Goal: Information Seeking & Learning: Learn about a topic

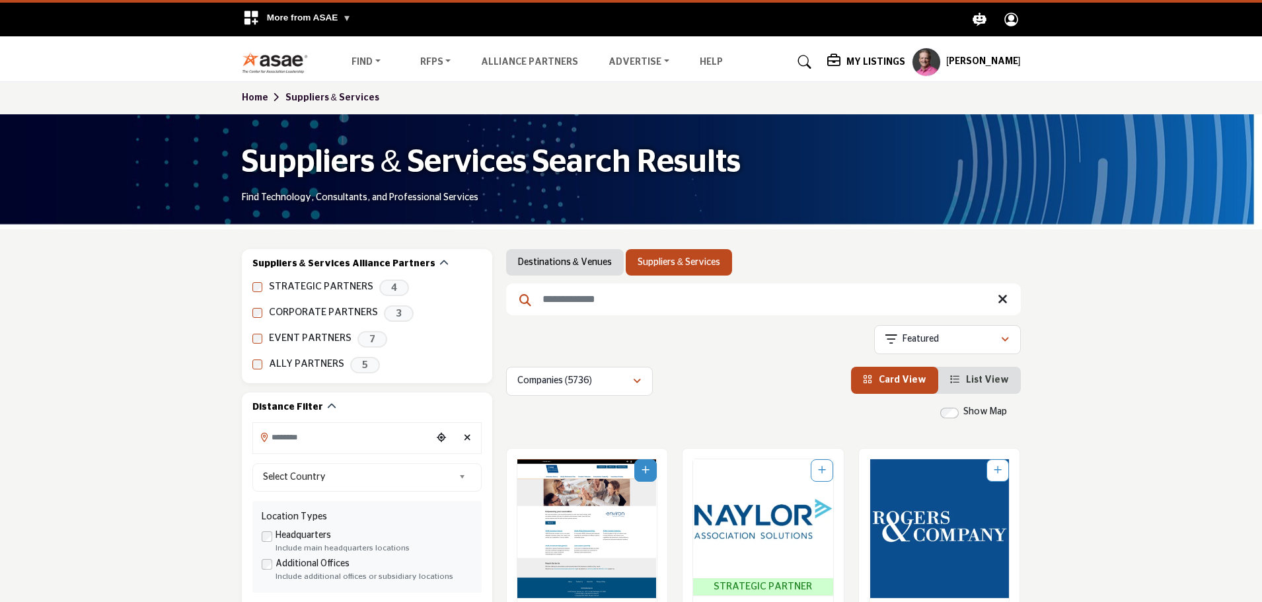
drag, startPoint x: 0, startPoint y: 0, endPoint x: 599, endPoint y: 305, distance: 672.4
click at [599, 305] on input "Search Keyword" at bounding box center [763, 300] width 515 height 32
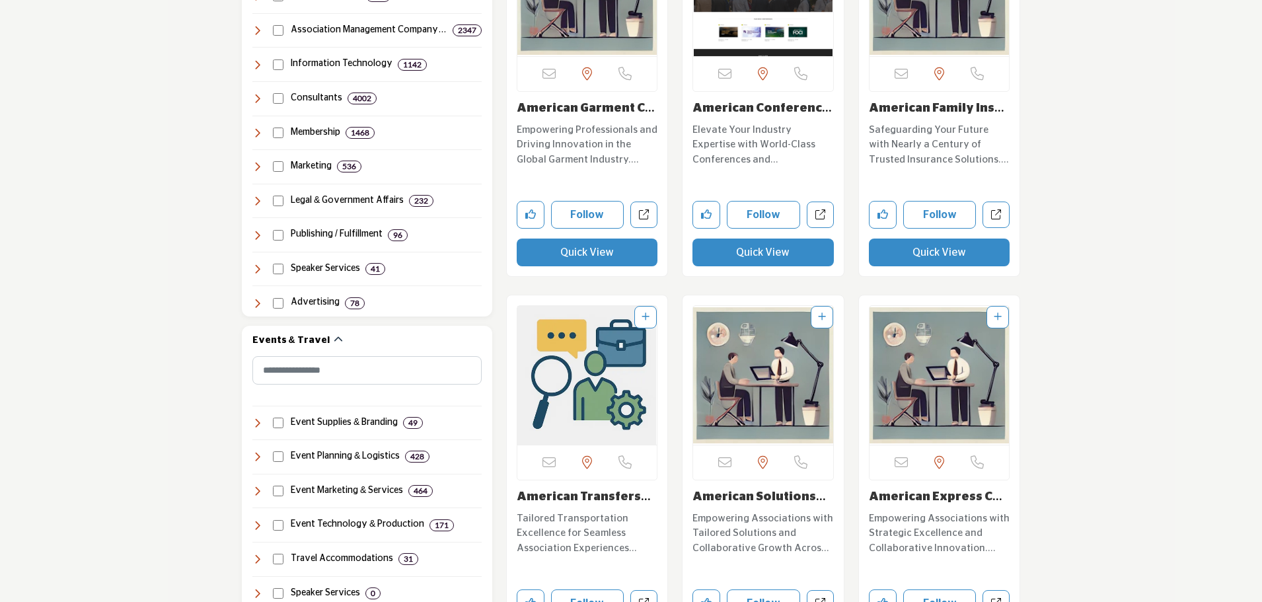
scroll to position [1388, 0]
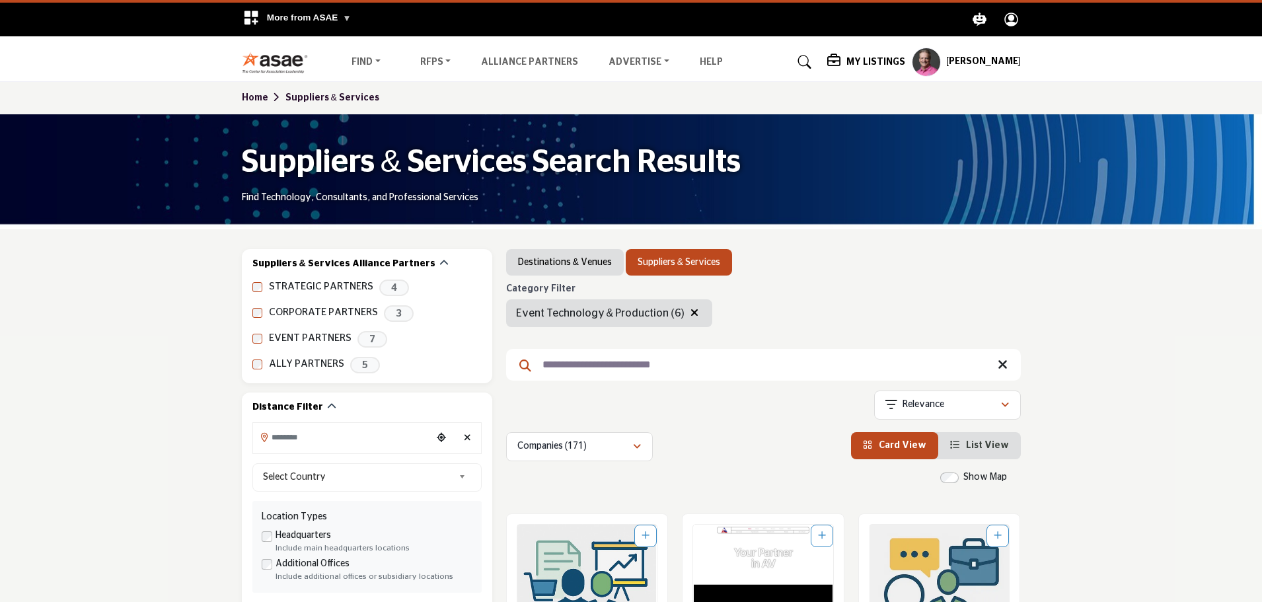
click at [905, 59] on h5 "My Listings" at bounding box center [876, 62] width 59 height 12
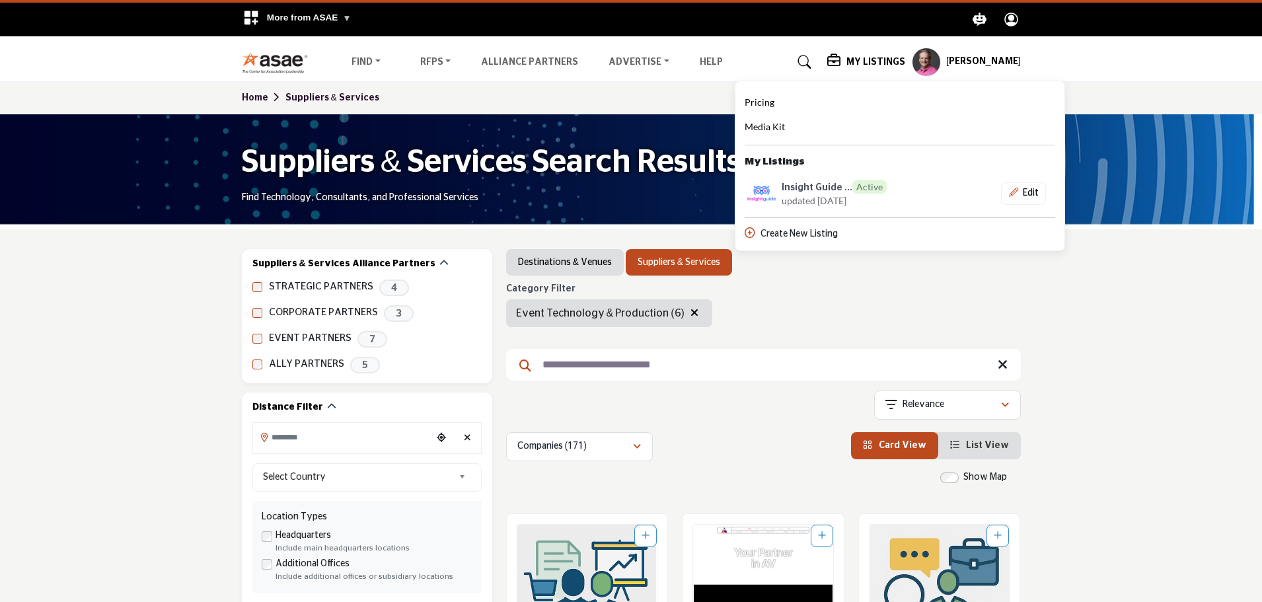
click at [976, 63] on h5 "[PERSON_NAME]" at bounding box center [983, 62] width 75 height 13
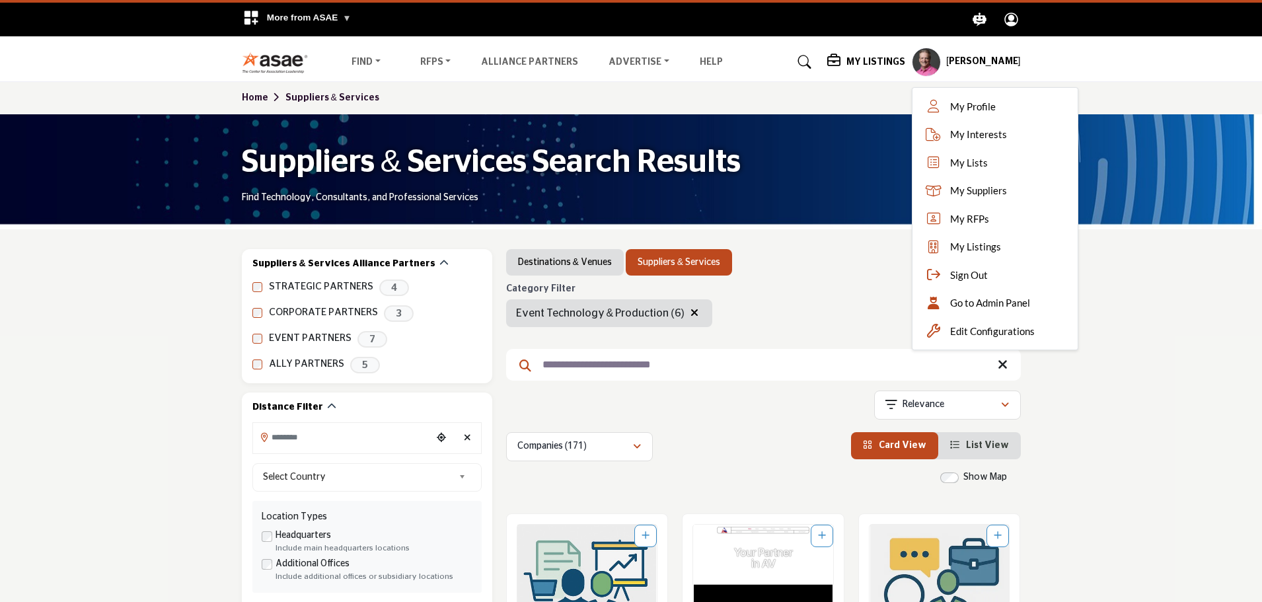
click at [839, 288] on div "Category Filter Registration Services / Lead Retrieval Audio / Visual Productio…" at bounding box center [763, 306] width 515 height 44
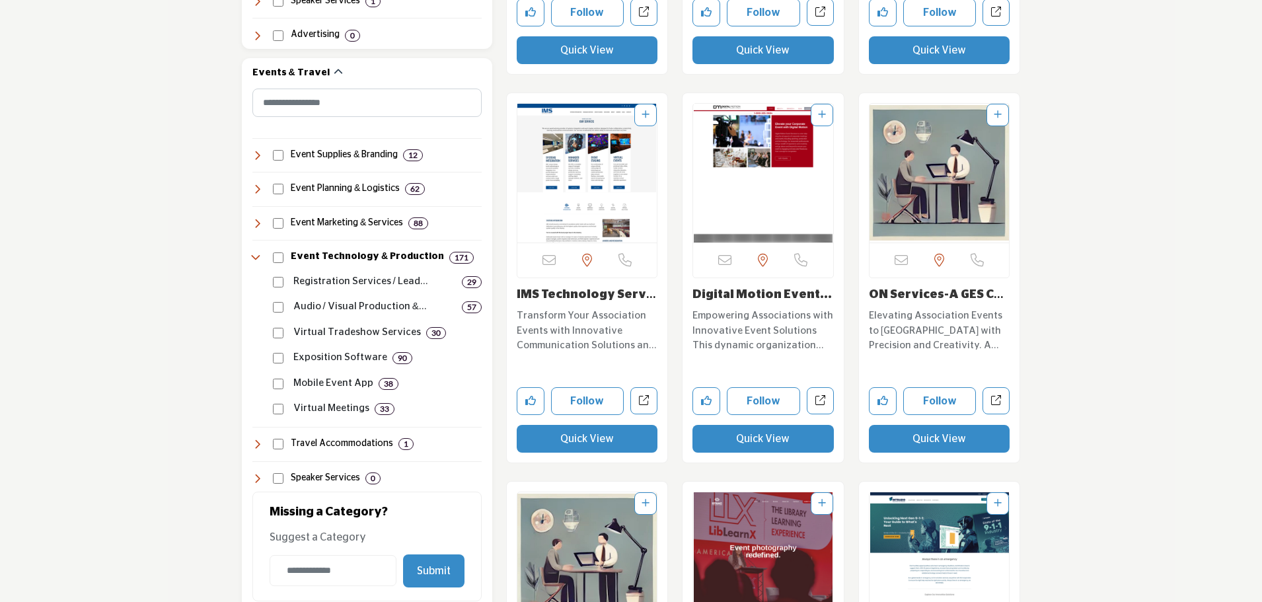
scroll to position [1586, 0]
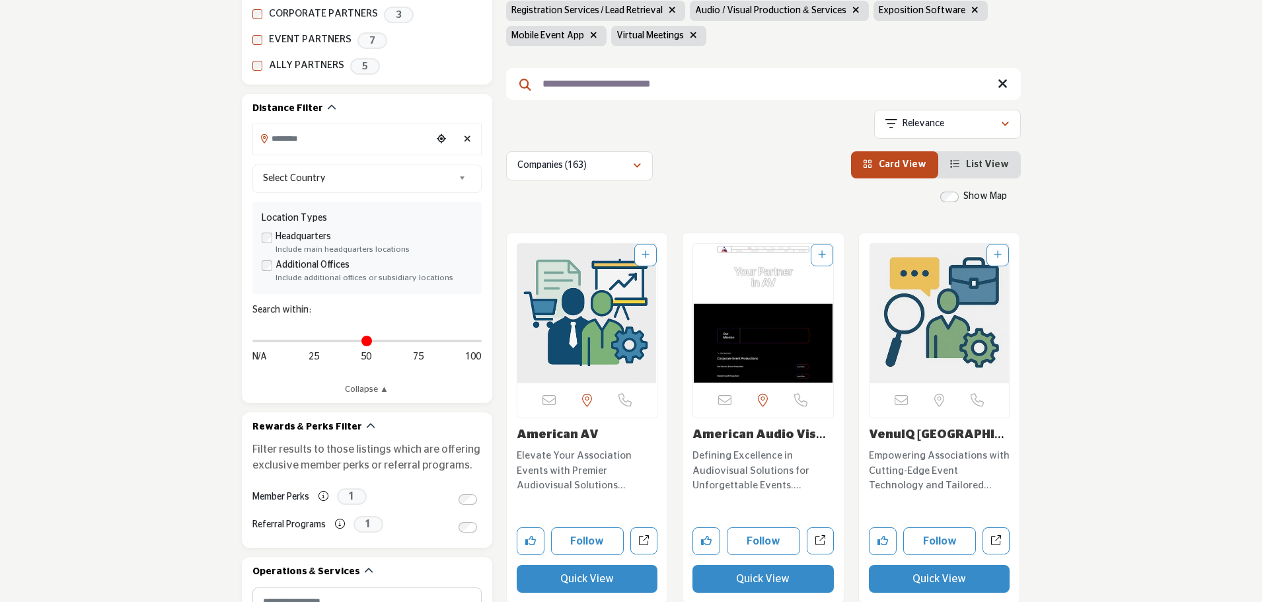
scroll to position [171, 0]
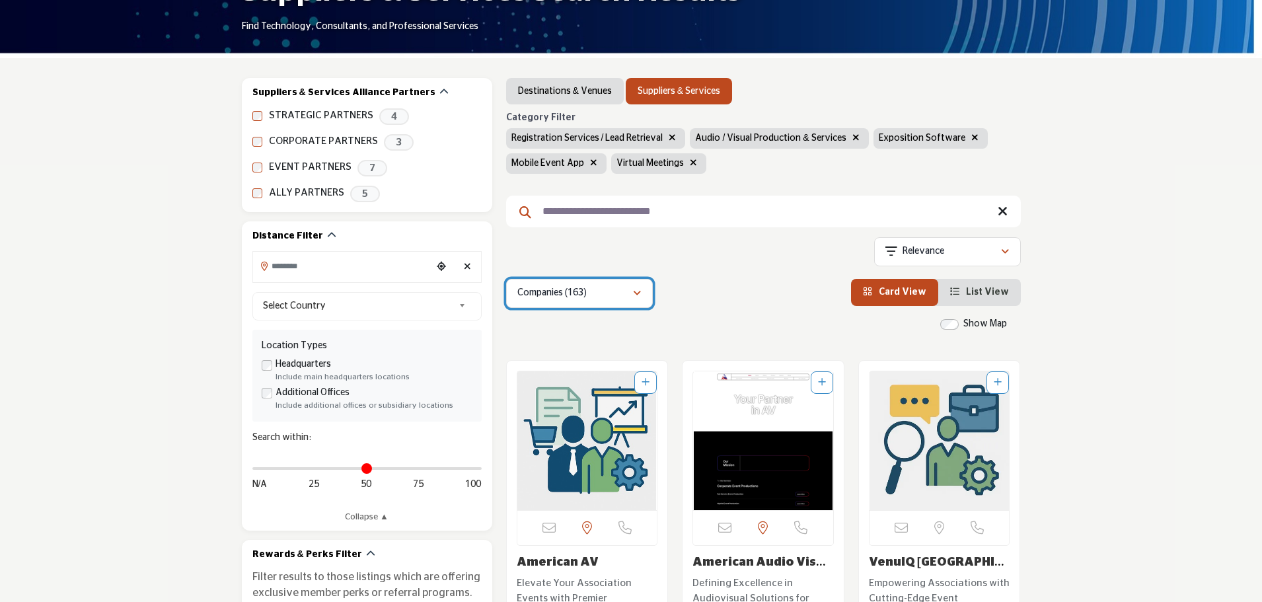
click at [570, 295] on p "Companies (163)" at bounding box center [551, 293] width 69 height 13
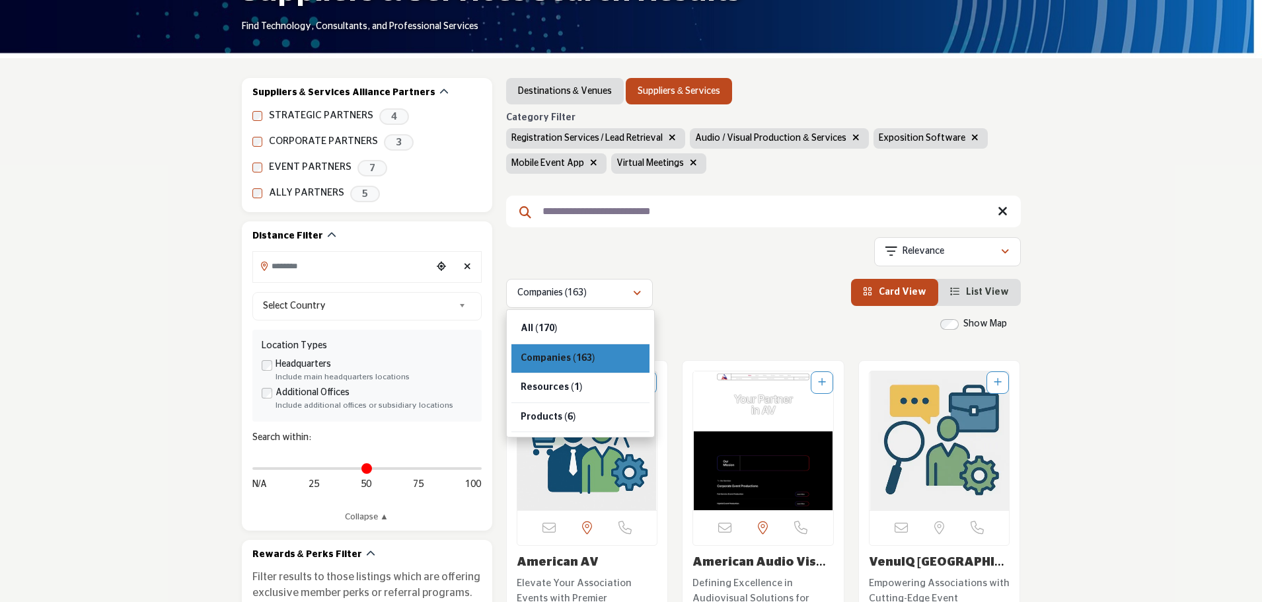
click at [597, 360] on div "Companies (163)" at bounding box center [580, 359] width 138 height 30
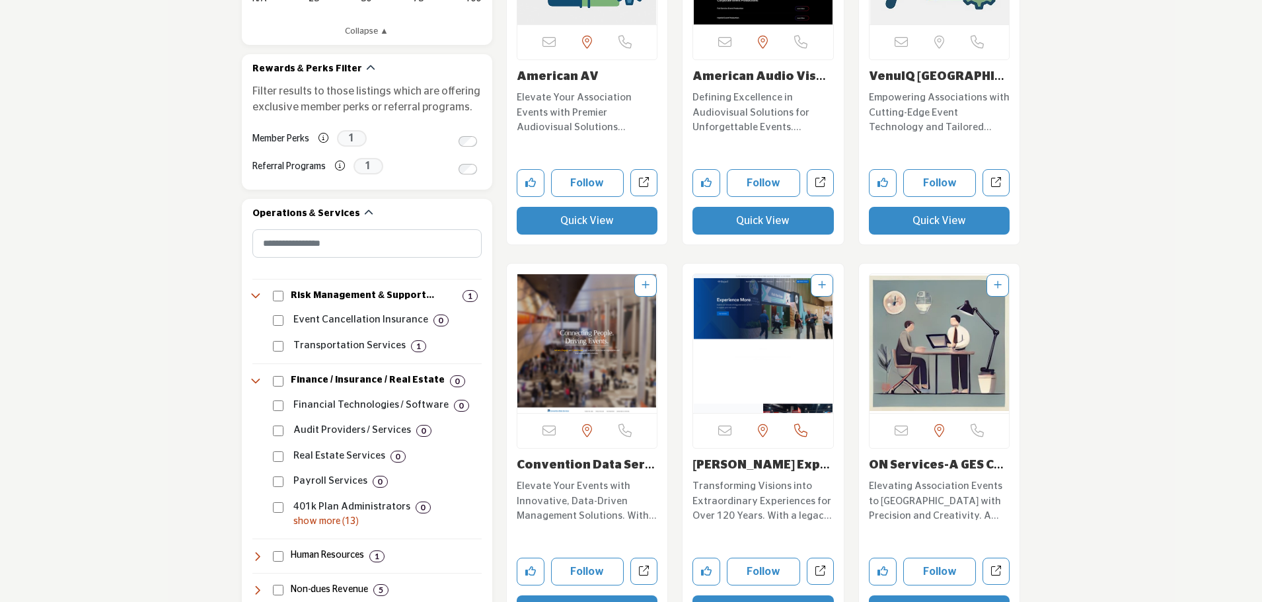
scroll to position [0, 0]
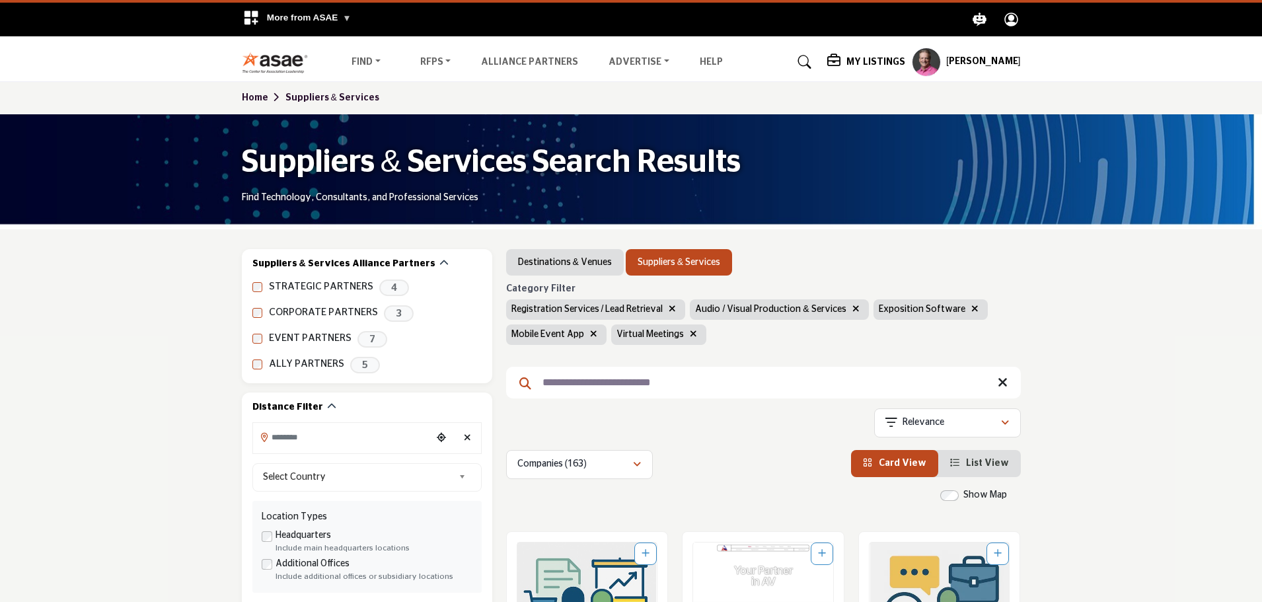
drag, startPoint x: 708, startPoint y: 378, endPoint x: 537, endPoint y: 391, distance: 171.0
click at [537, 391] on input "**********" at bounding box center [763, 383] width 515 height 32
type input "***"
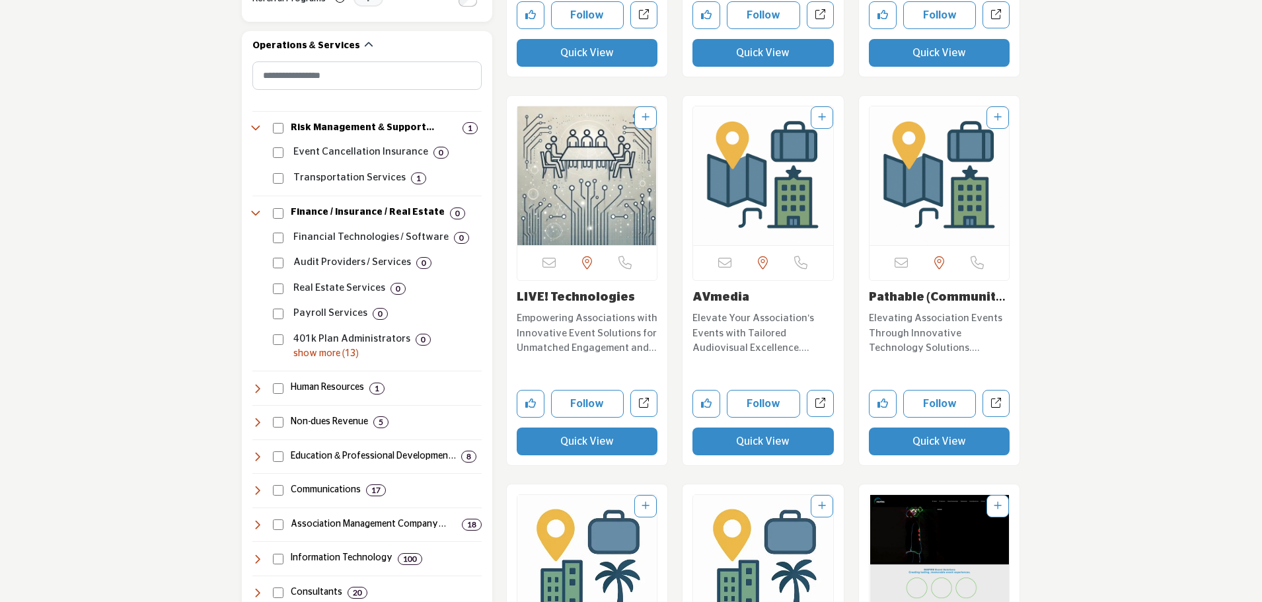
scroll to position [793, 0]
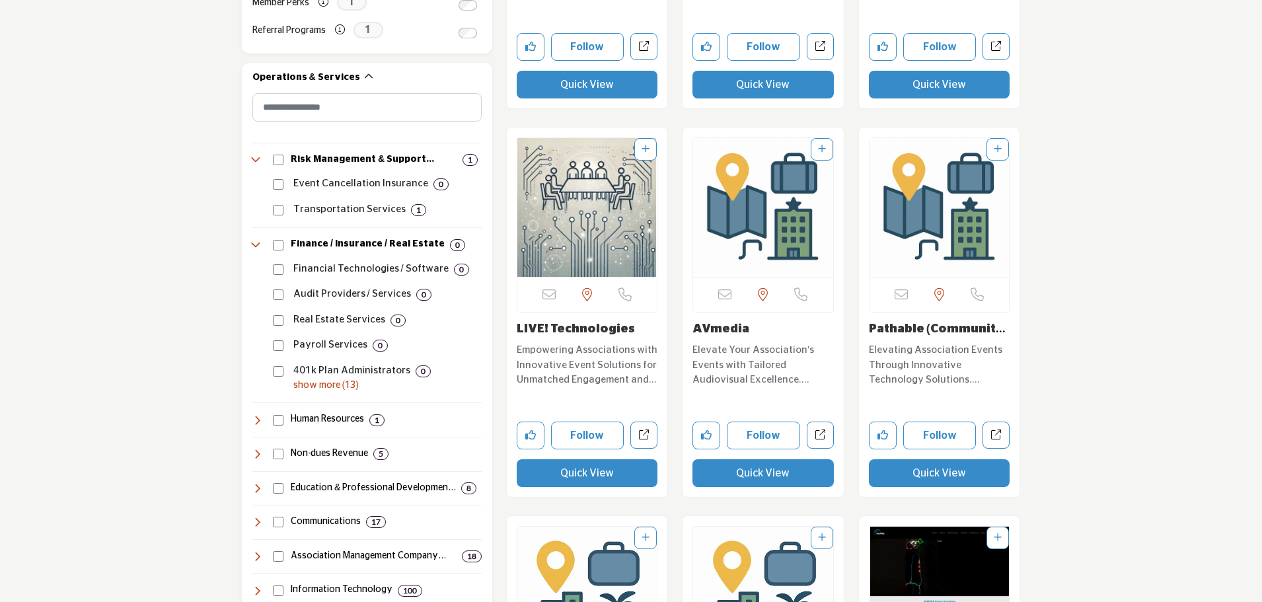
click at [895, 326] on link "Pathable (Community ..." at bounding box center [937, 336] width 137 height 26
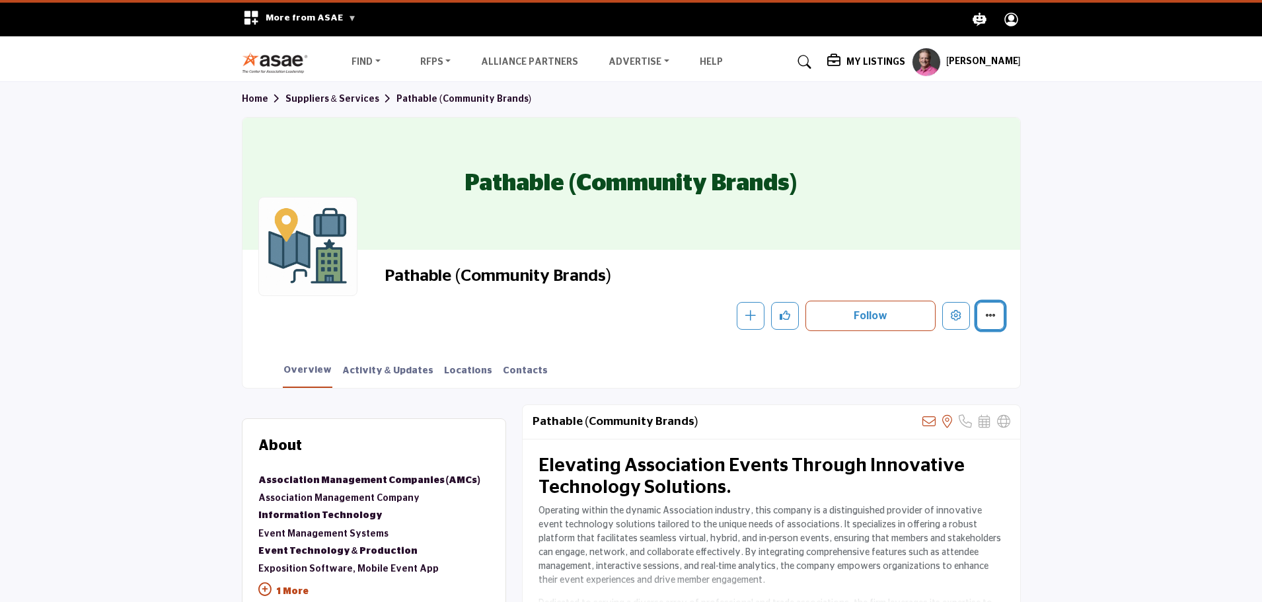
click at [994, 319] on icon "More details" at bounding box center [990, 315] width 11 height 11
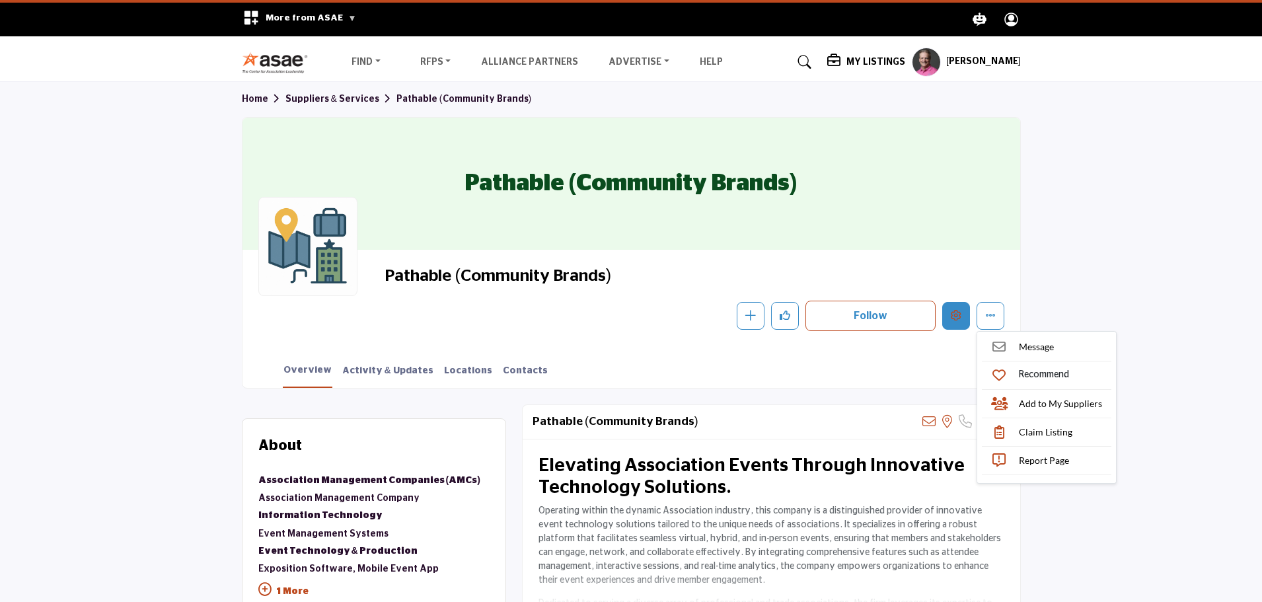
click at [960, 317] on icon "Edit company" at bounding box center [956, 315] width 11 height 11
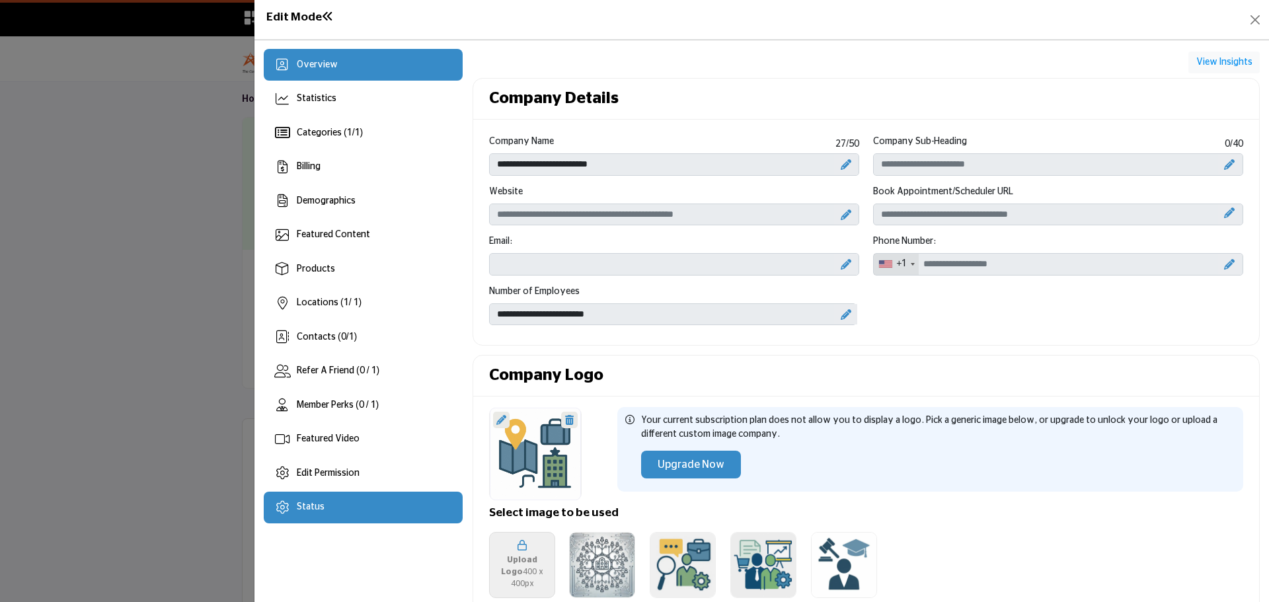
click at [352, 507] on div "Status" at bounding box center [363, 508] width 199 height 32
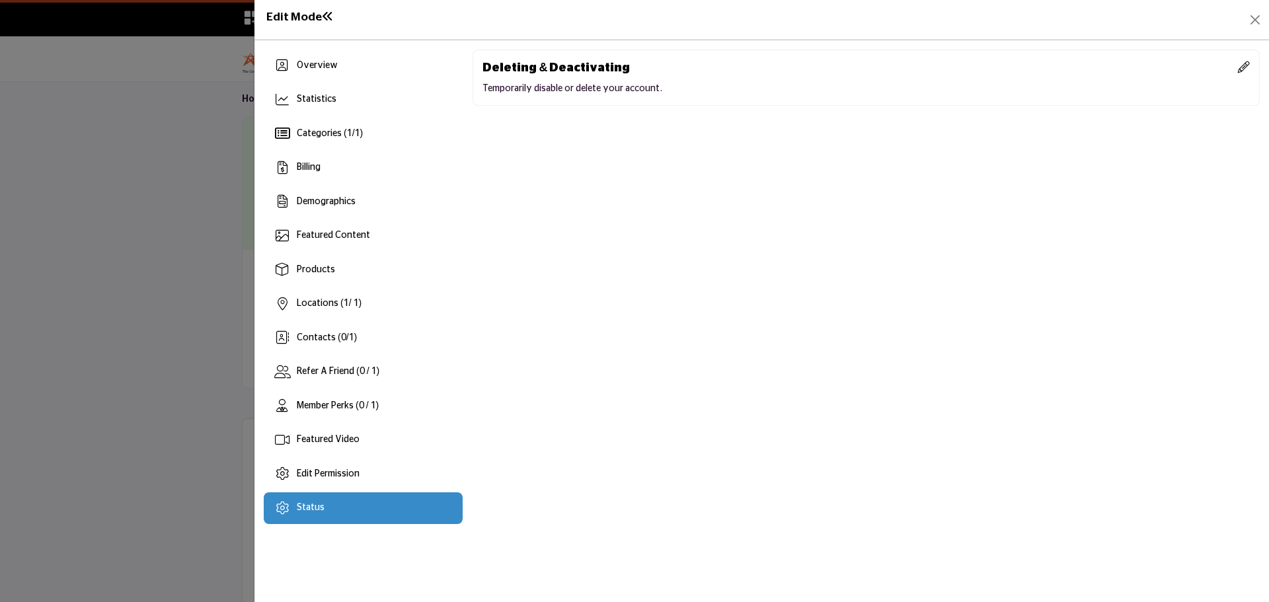
click at [1237, 67] on div "Deleting & Deactivating" at bounding box center [865, 68] width 767 height 18
click at [1241, 69] on icon at bounding box center [1244, 67] width 12 height 12
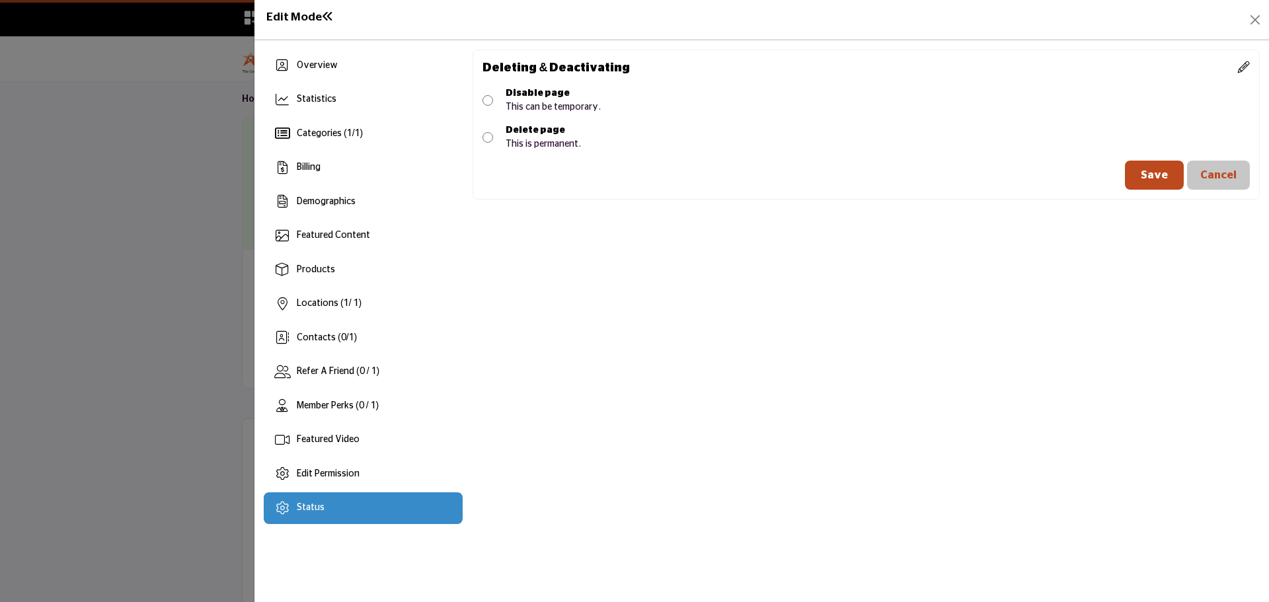
click at [1158, 182] on button "Save" at bounding box center [1154, 175] width 59 height 29
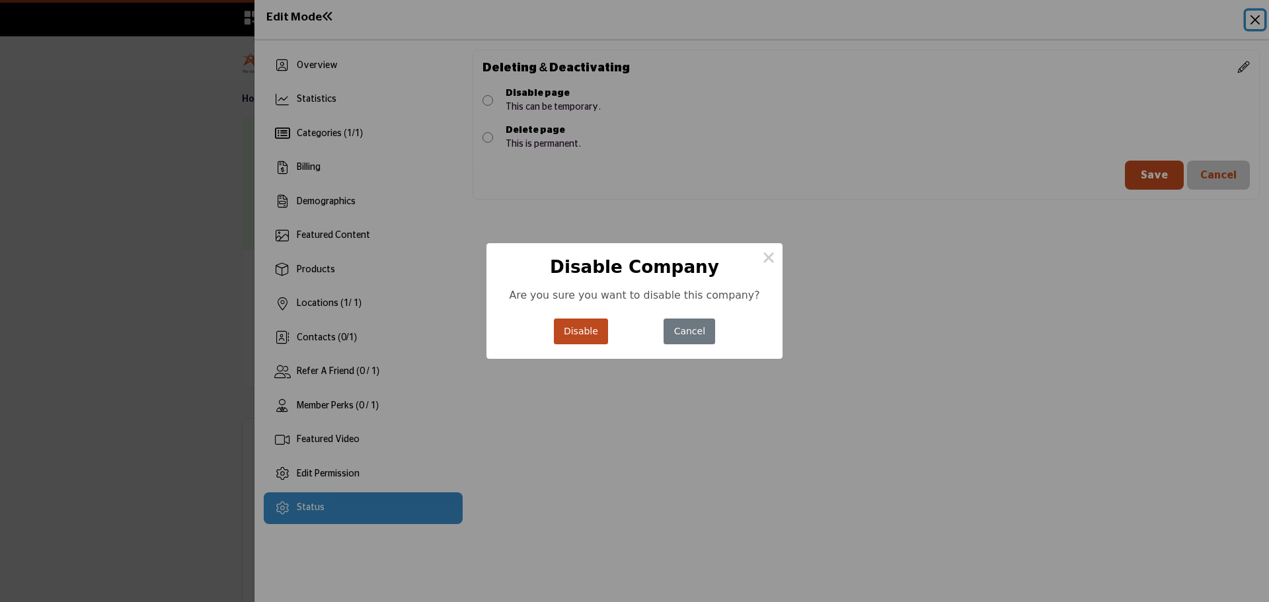
click at [576, 330] on button "Disable" at bounding box center [581, 332] width 55 height 26
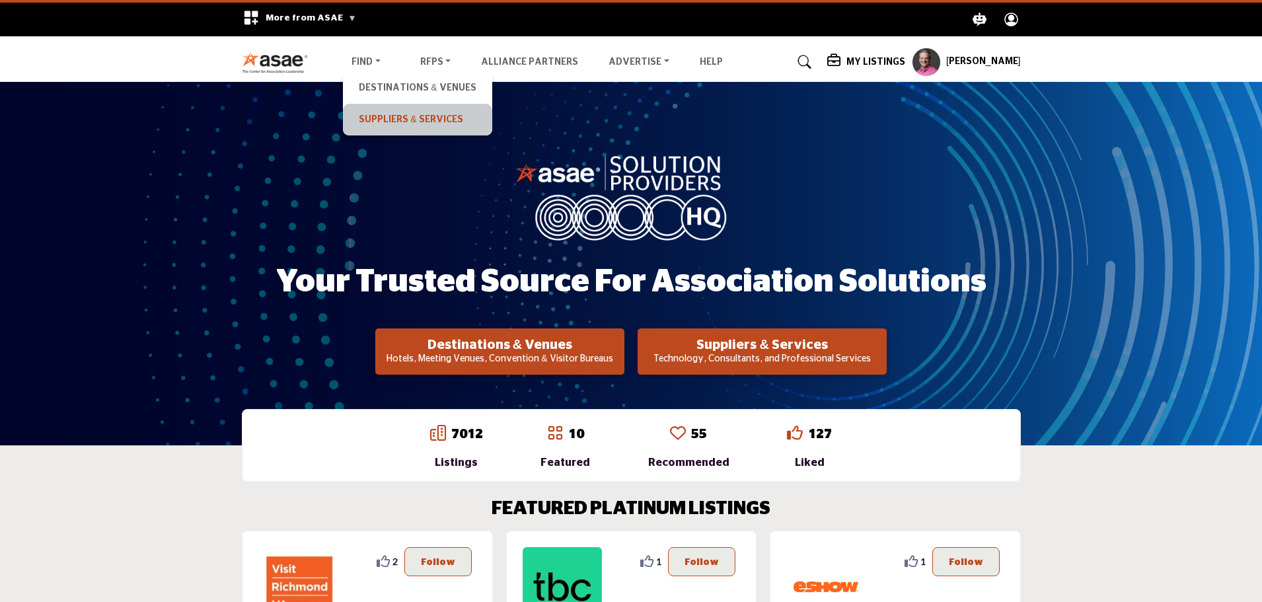
click at [384, 117] on link "Suppliers & Services" at bounding box center [417, 119] width 135 height 19
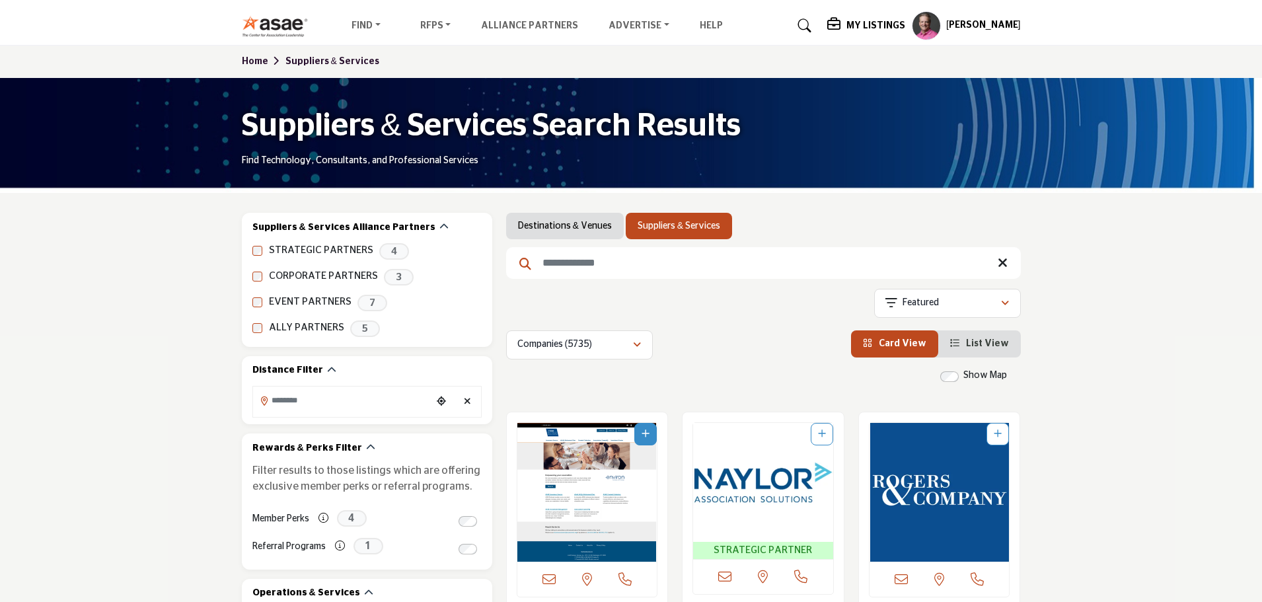
click at [623, 271] on input "Search Keyword" at bounding box center [763, 263] width 515 height 32
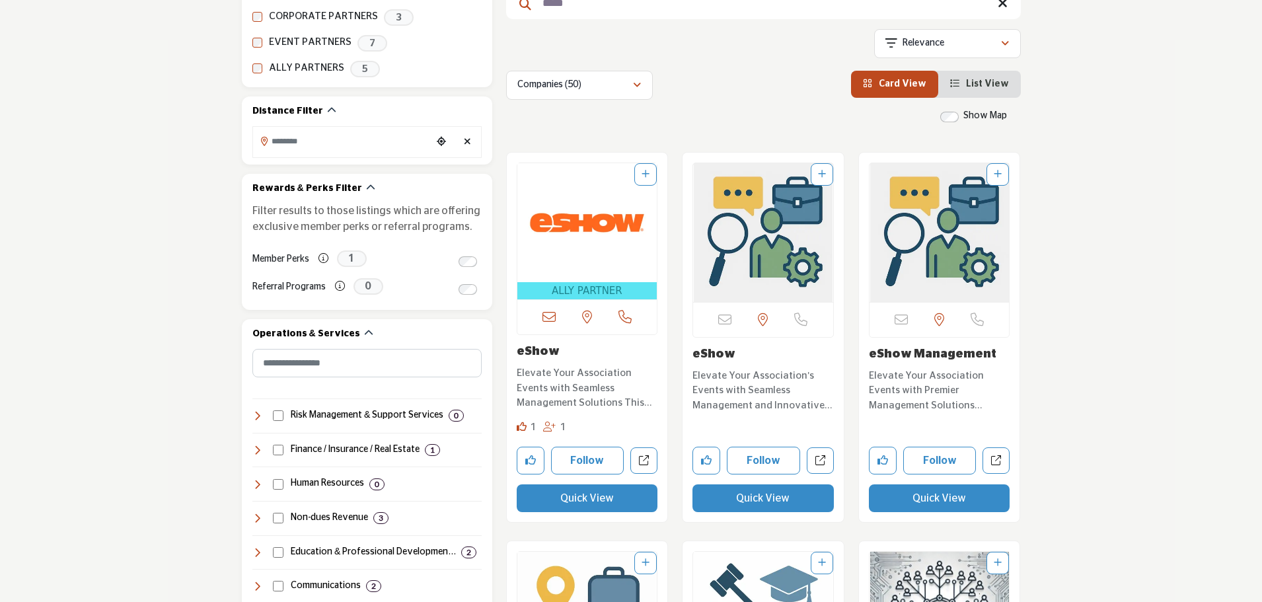
scroll to position [264, 0]
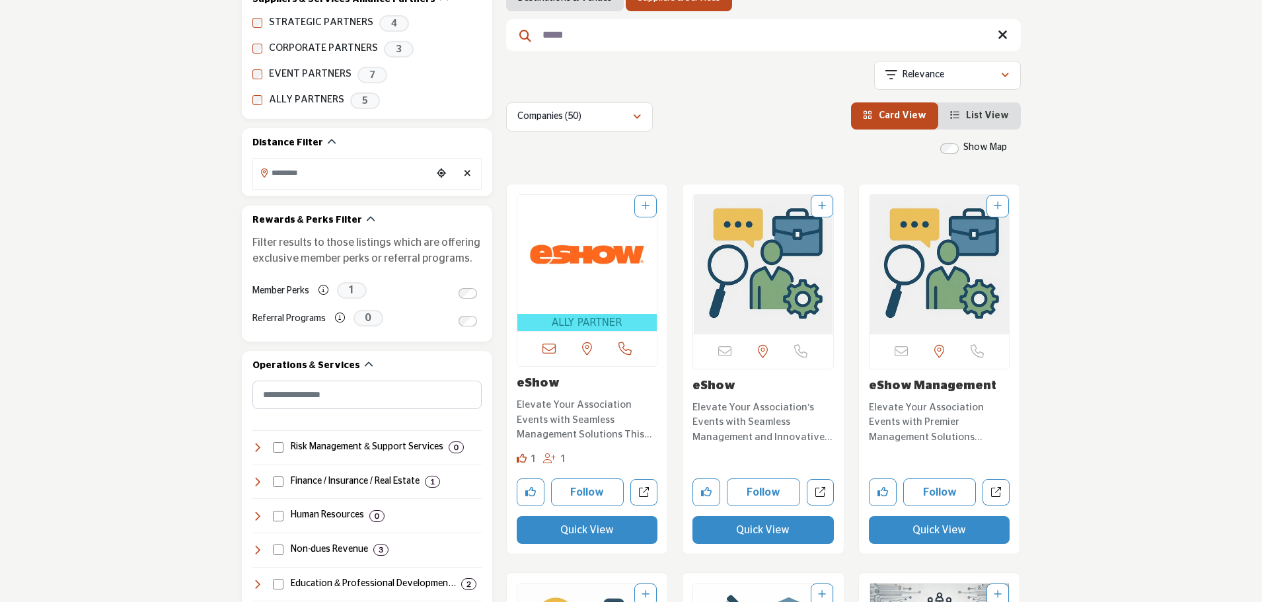
type input "*****"
click at [634, 123] on div "button" at bounding box center [636, 117] width 9 height 12
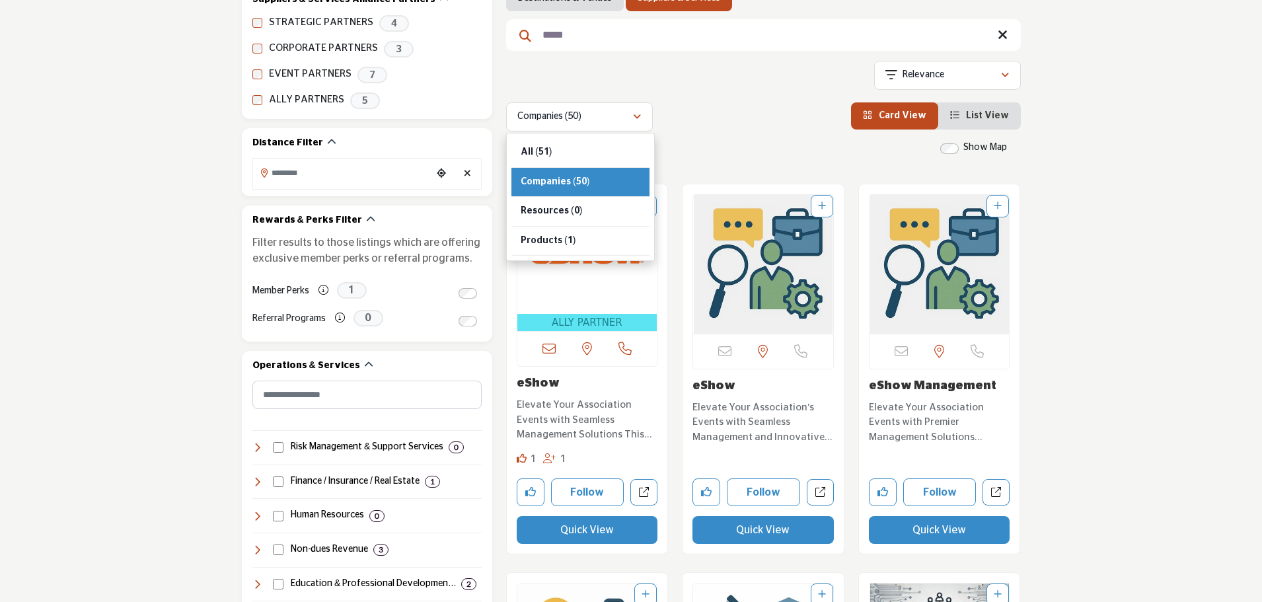
click at [689, 124] on div "Companies (50) All (51) Companies (50) Resources (0) Products (1) (0)" at bounding box center [763, 116] width 515 height 29
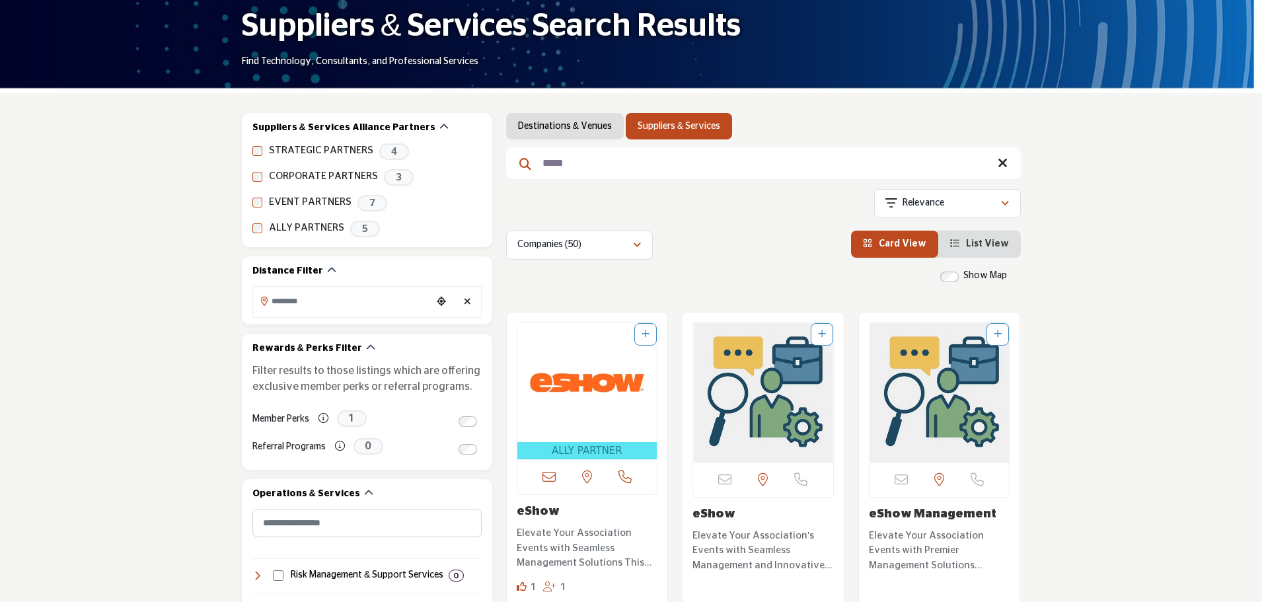
scroll to position [132, 0]
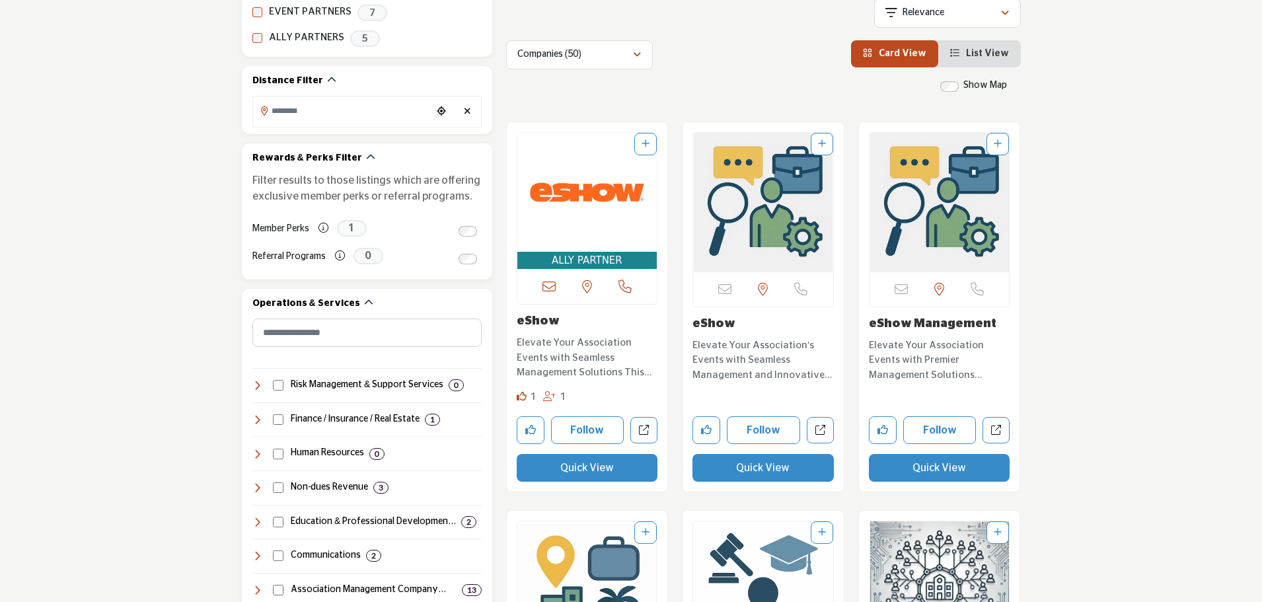
scroll to position [330, 0]
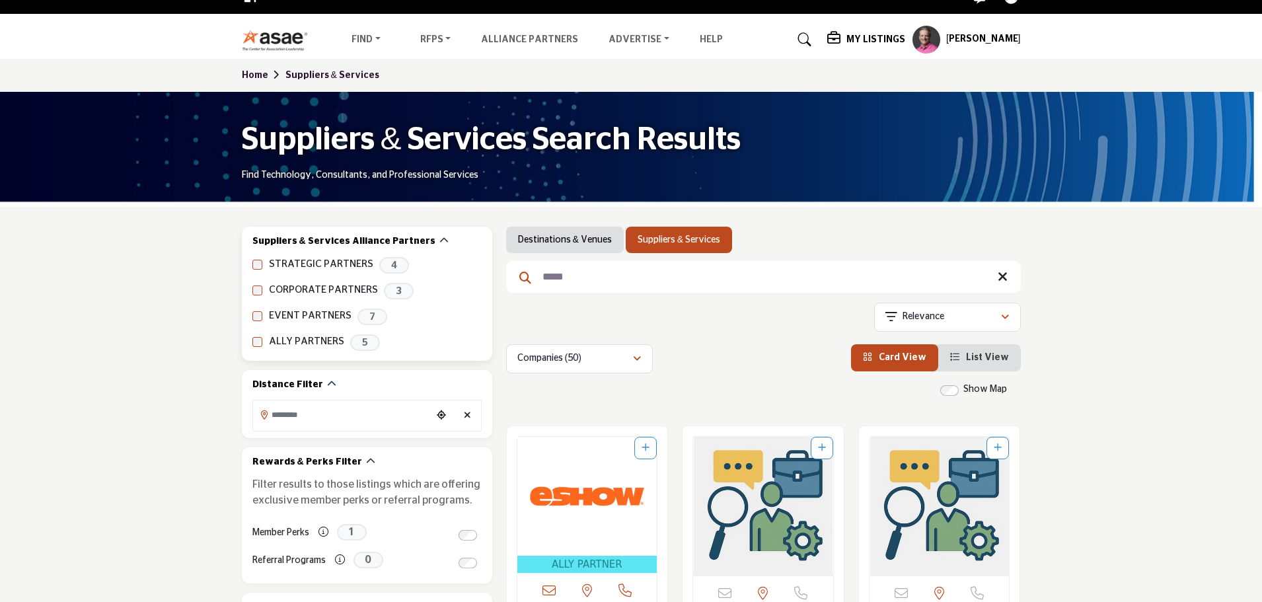
scroll to position [0, 0]
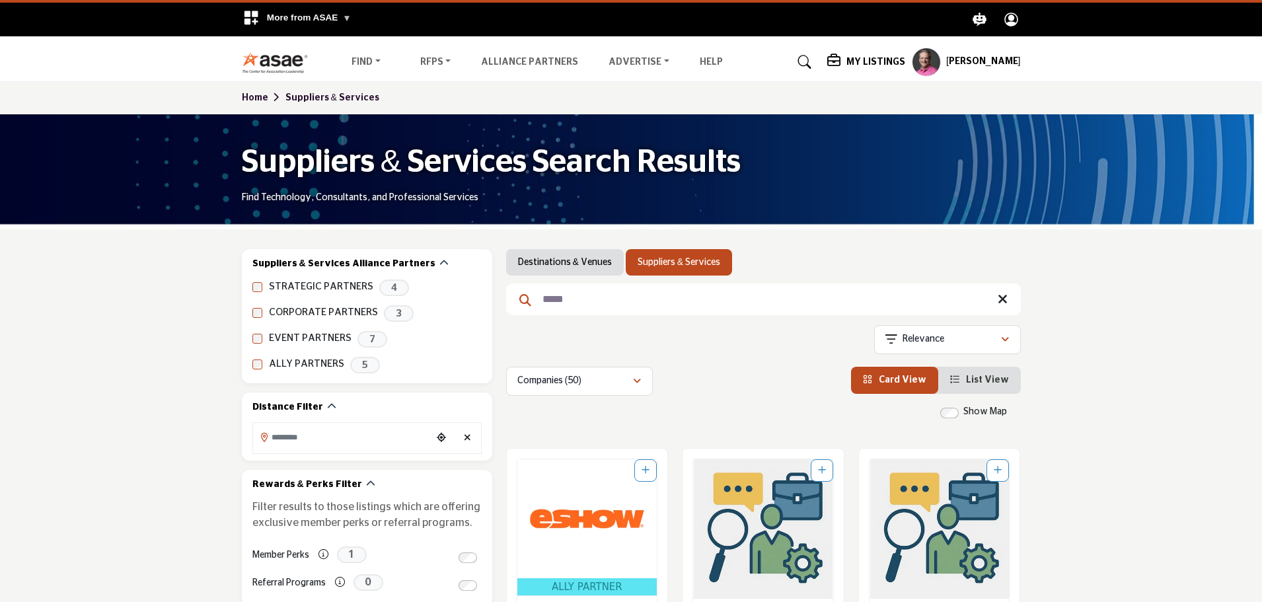
click at [265, 98] on link "Home" at bounding box center [264, 97] width 44 height 9
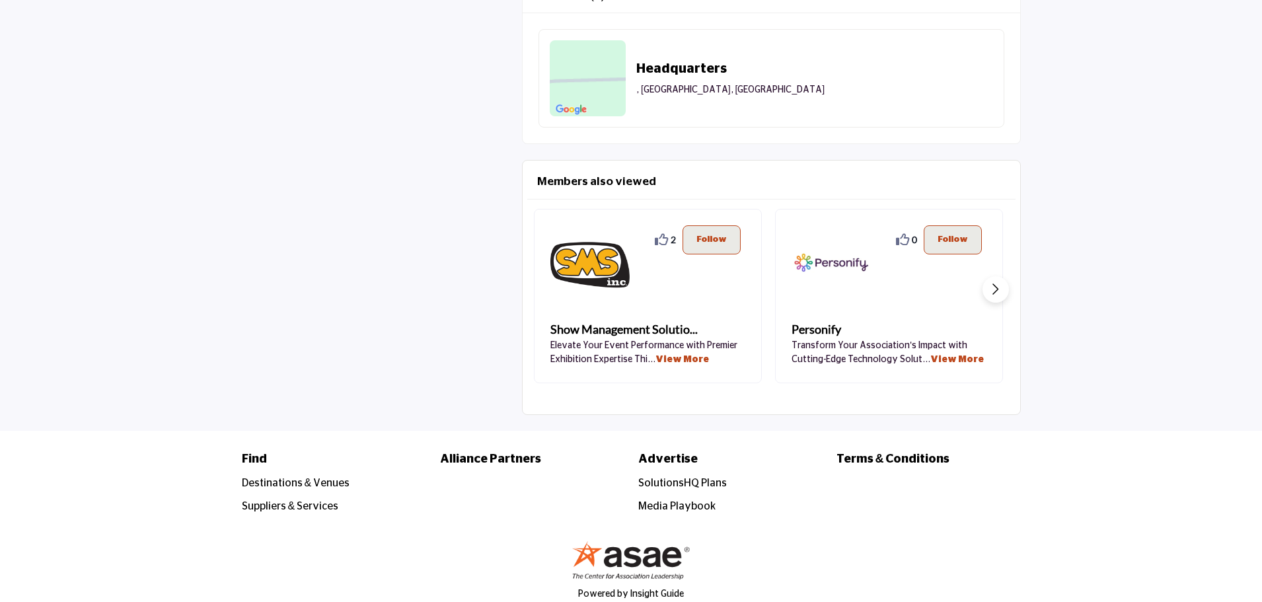
scroll to position [946, 0]
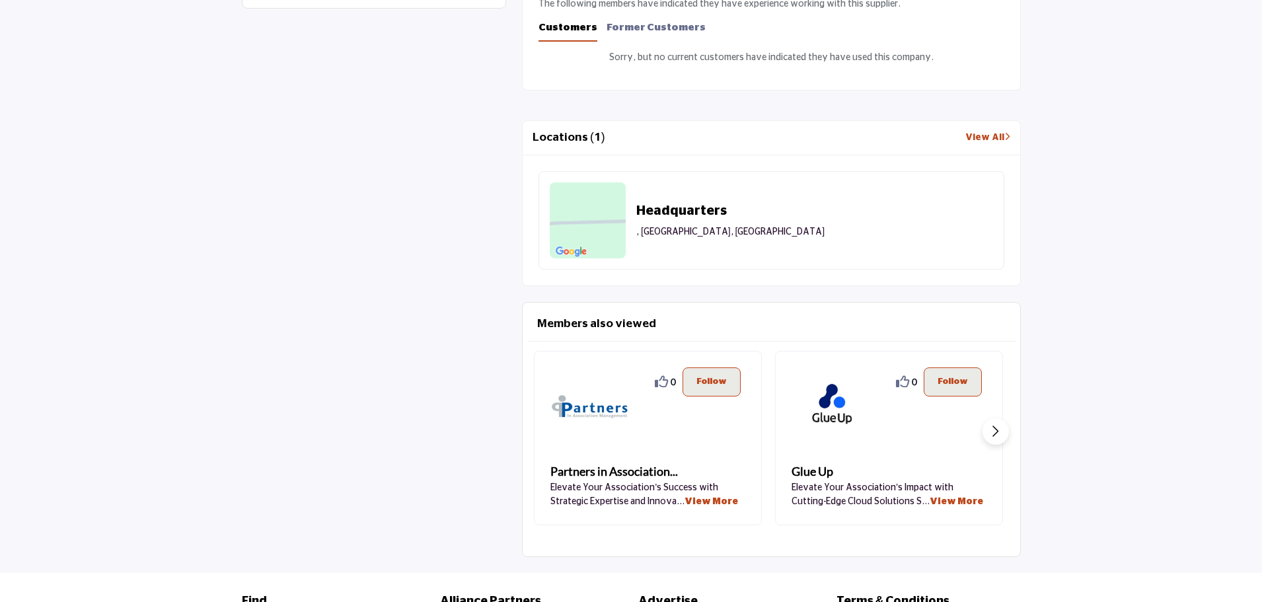
scroll to position [880, 0]
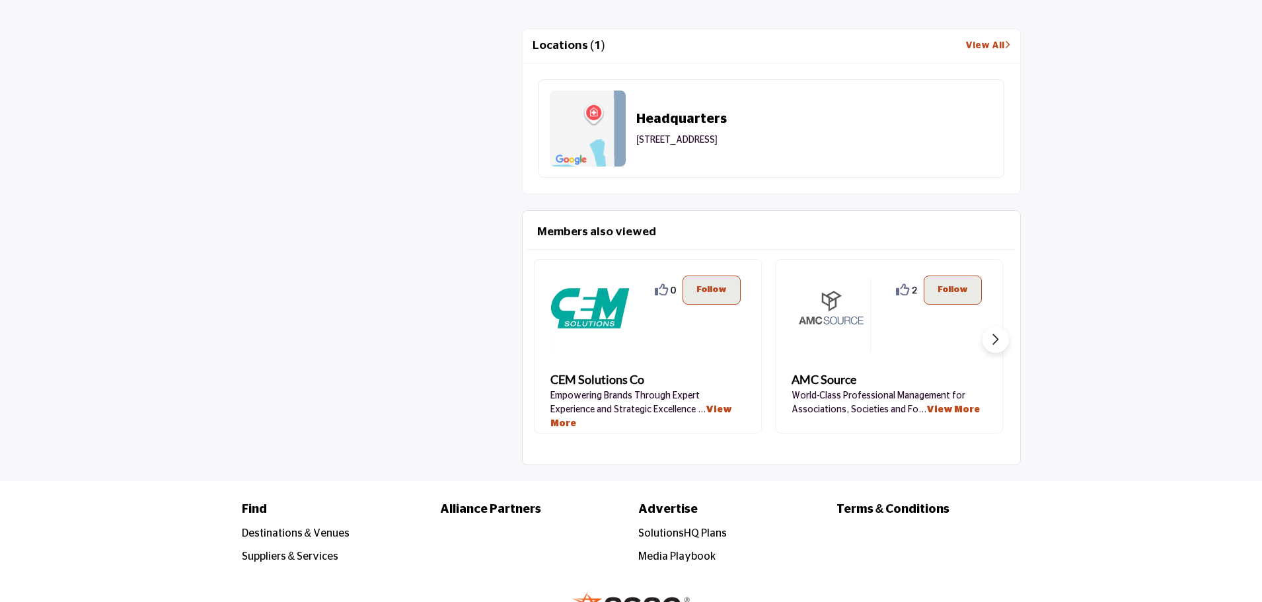
scroll to position [991, 0]
